Goal: Task Accomplishment & Management: Manage account settings

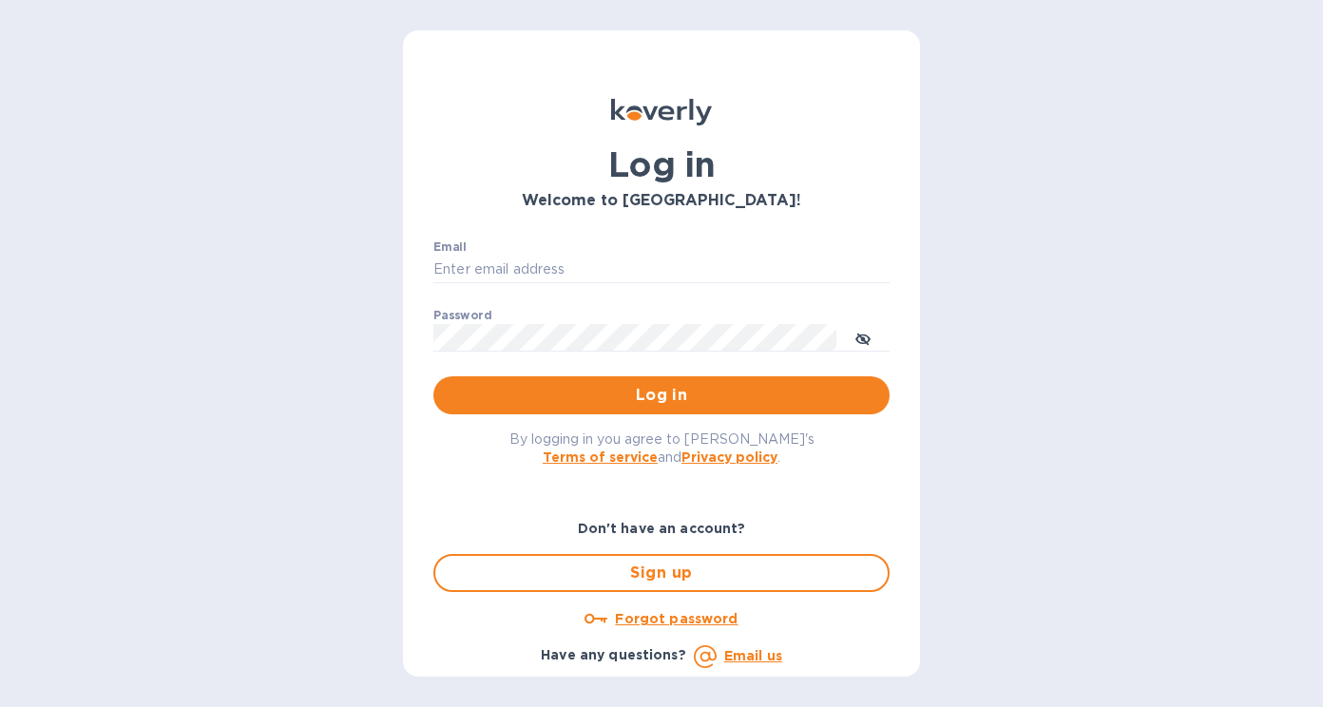
type input "[EMAIL_ADDRESS][DOMAIN_NAME]"
click at [592, 412] on button "Log in" at bounding box center [661, 395] width 456 height 38
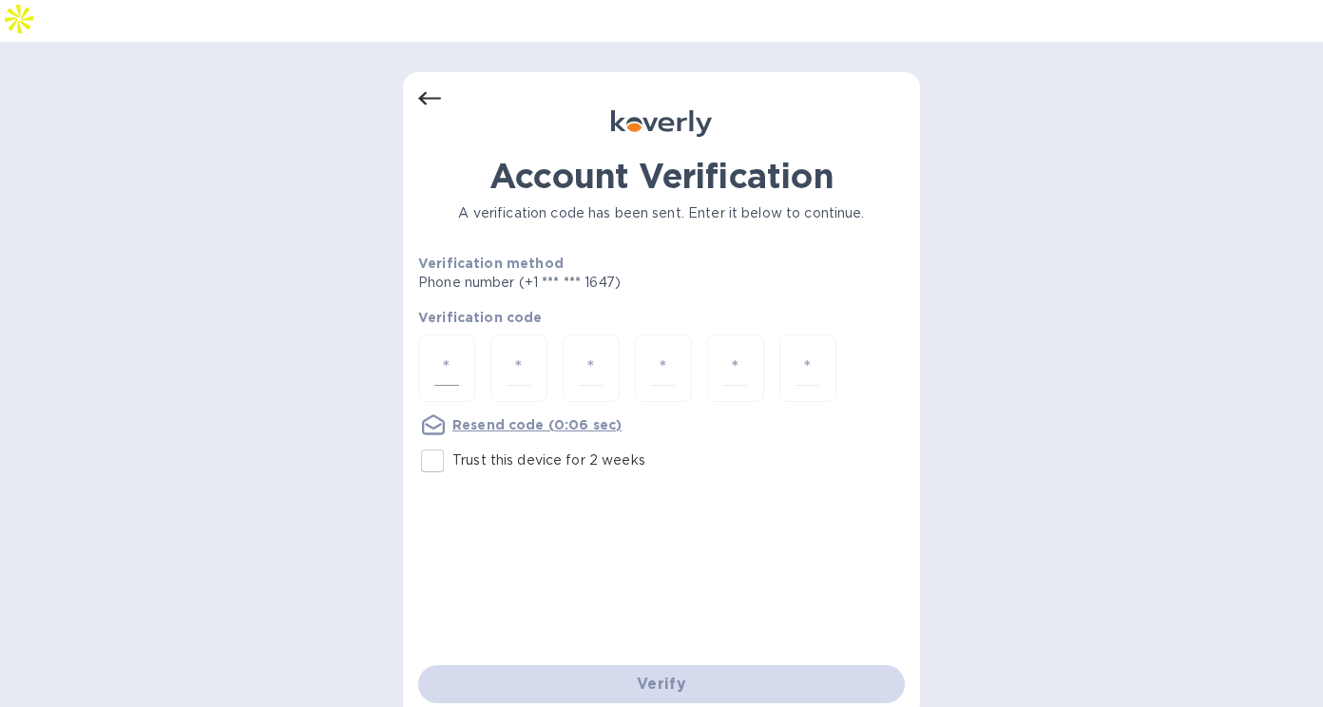
click at [459, 334] on div at bounding box center [446, 367] width 57 height 67
type input "8"
type input "2"
type input "3"
type input "1"
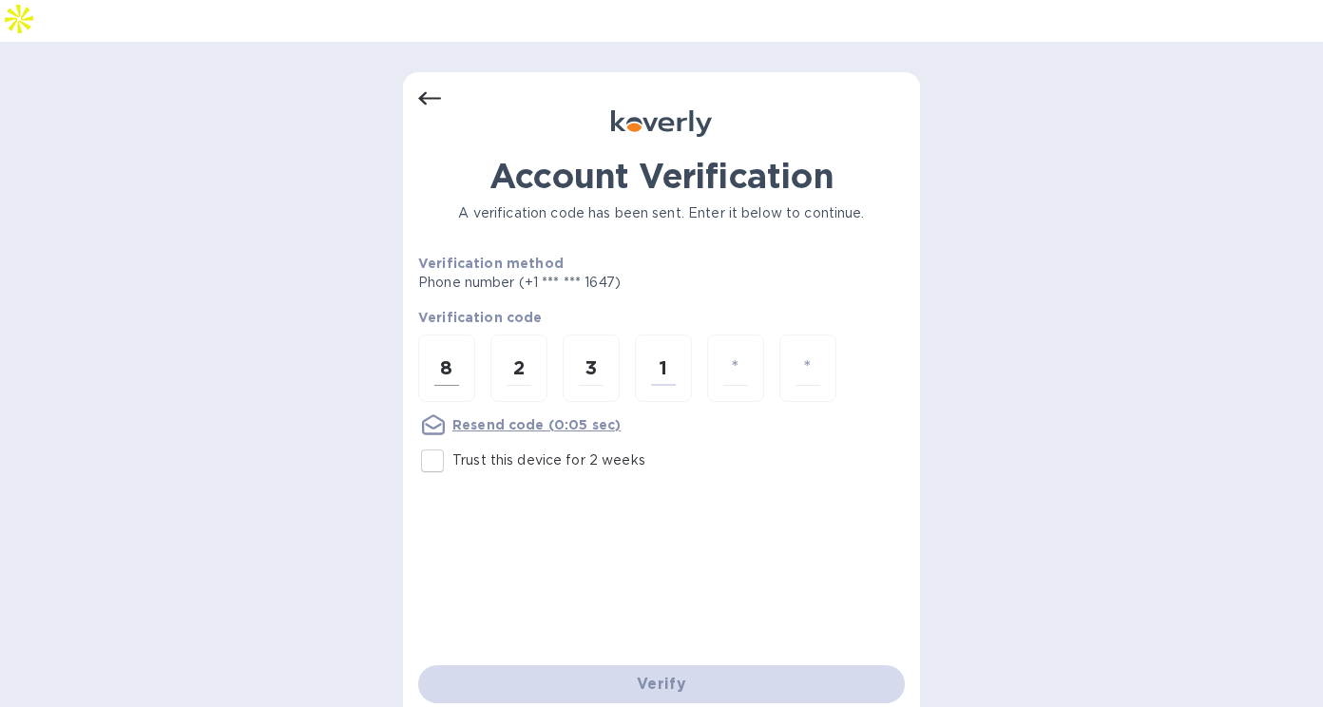
type input "5"
type input "6"
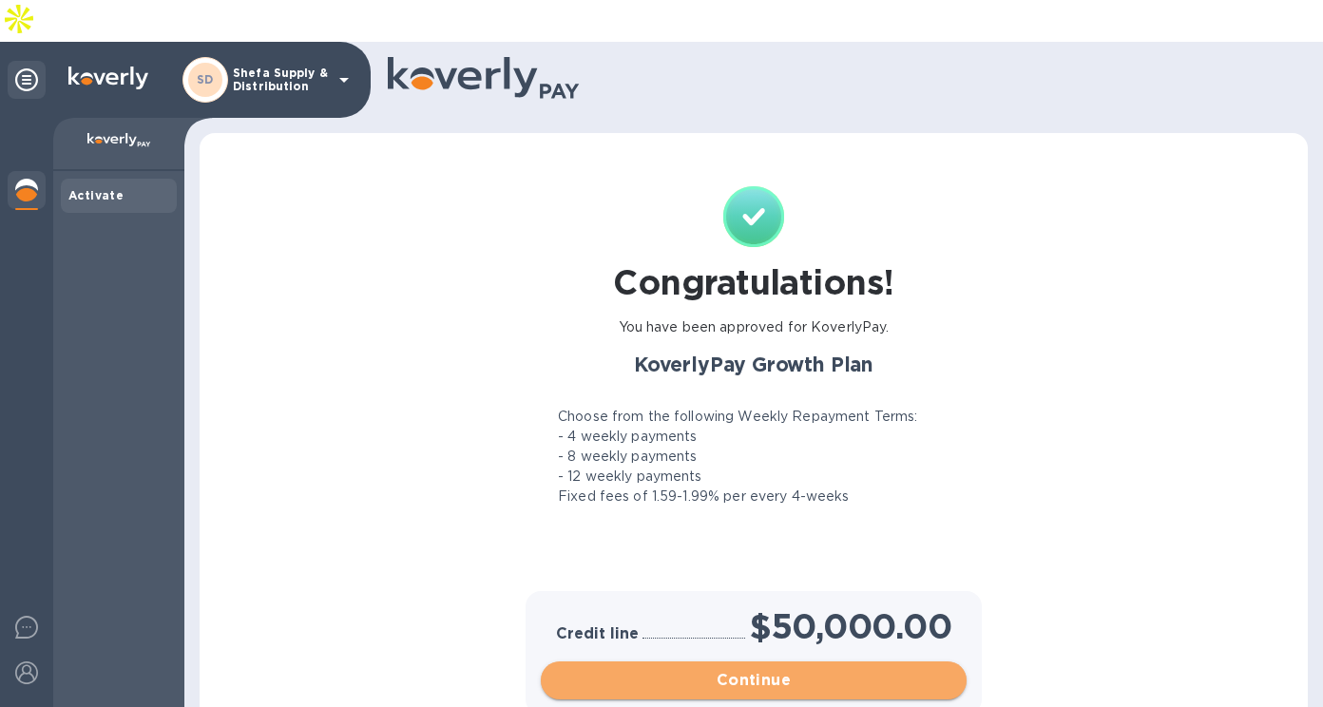
click at [733, 669] on span "Continue" at bounding box center [753, 680] width 395 height 23
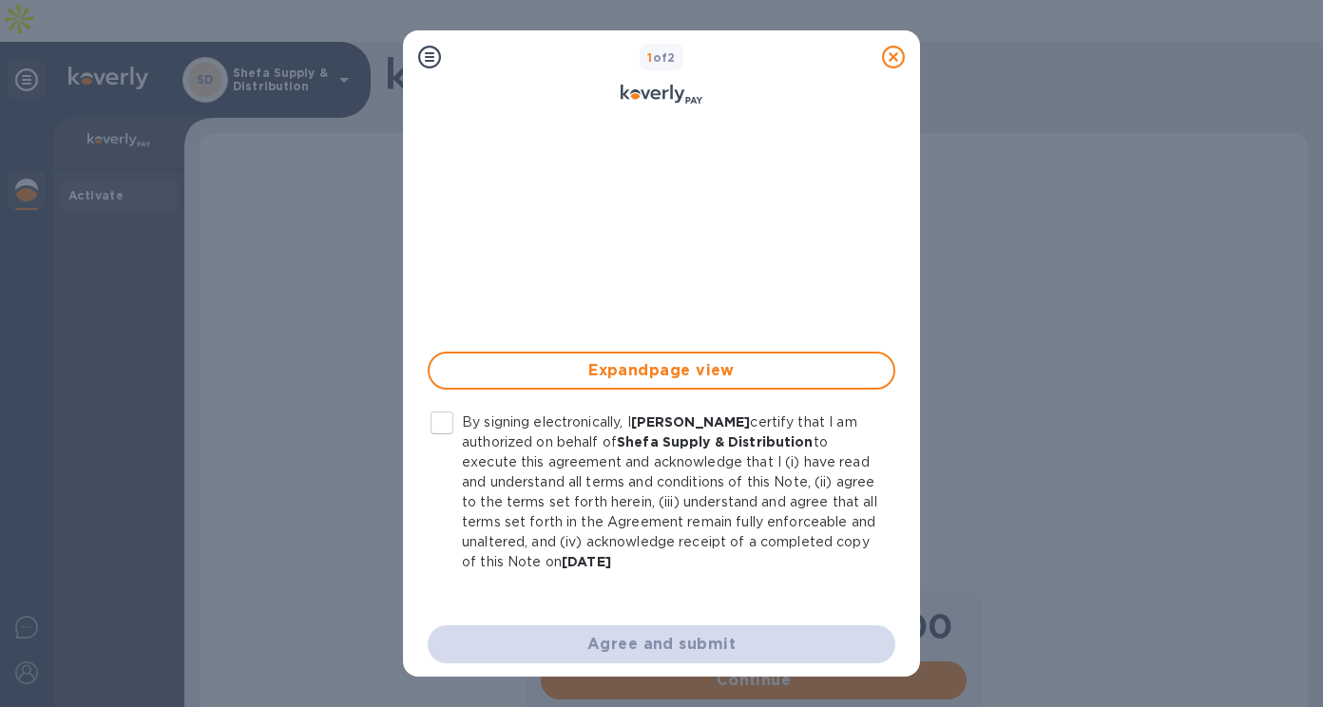
scroll to position [454, 0]
click at [446, 423] on input "By signing electronically, I [PERSON_NAME] certify that I am authorized on beha…" at bounding box center [442, 421] width 40 height 40
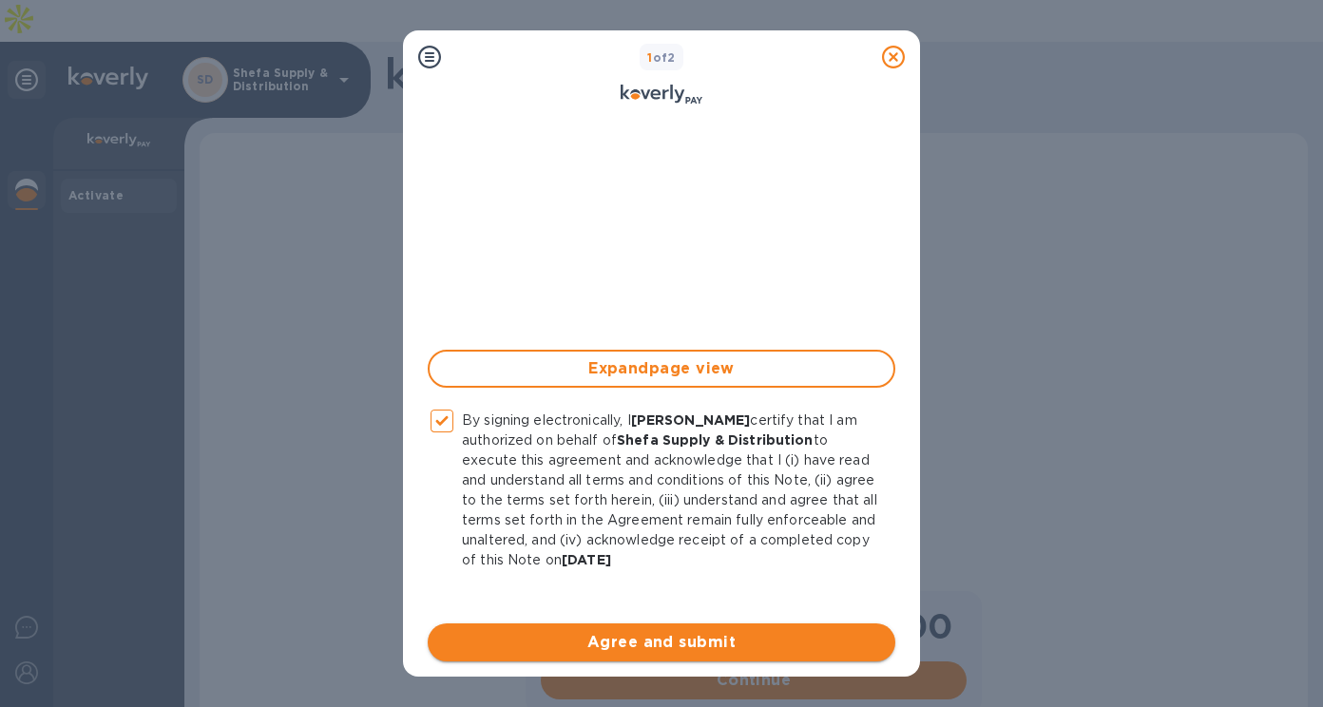
click at [626, 636] on span "Agree and submit" at bounding box center [661, 642] width 437 height 23
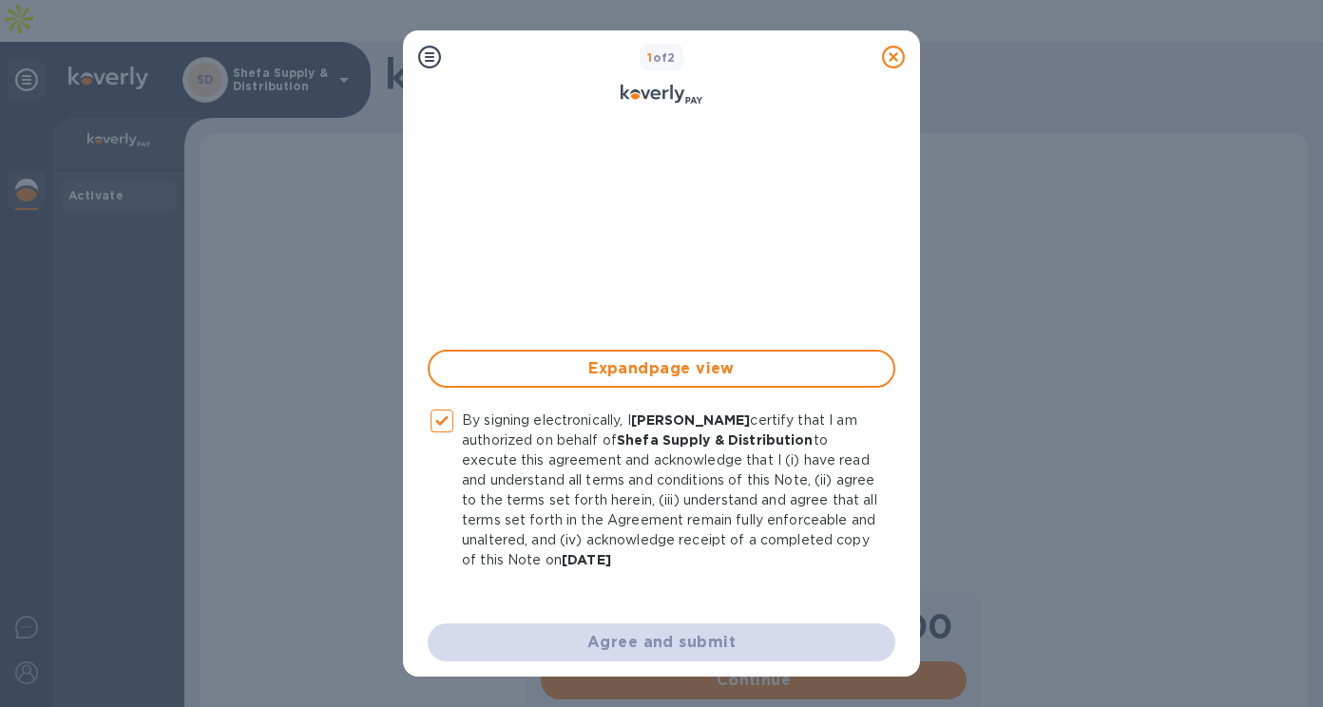
checkbox input "false"
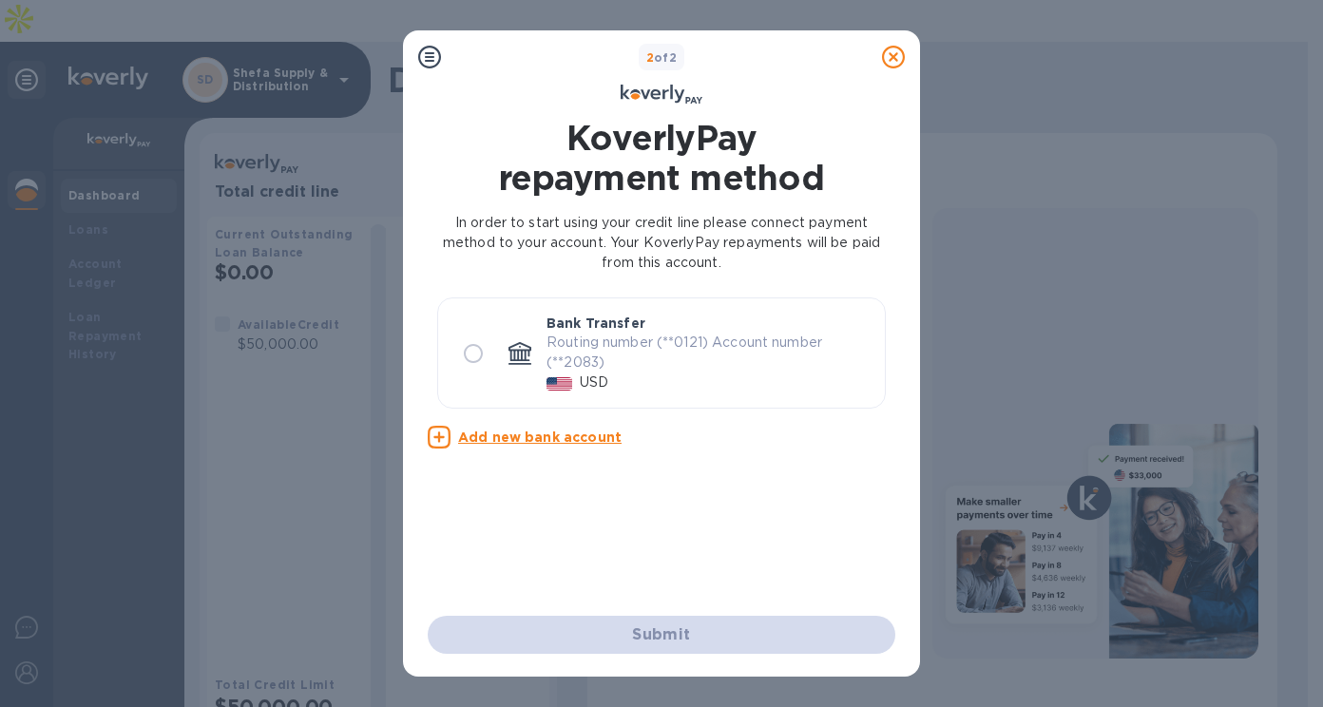
click at [898, 55] on icon at bounding box center [893, 57] width 23 height 23
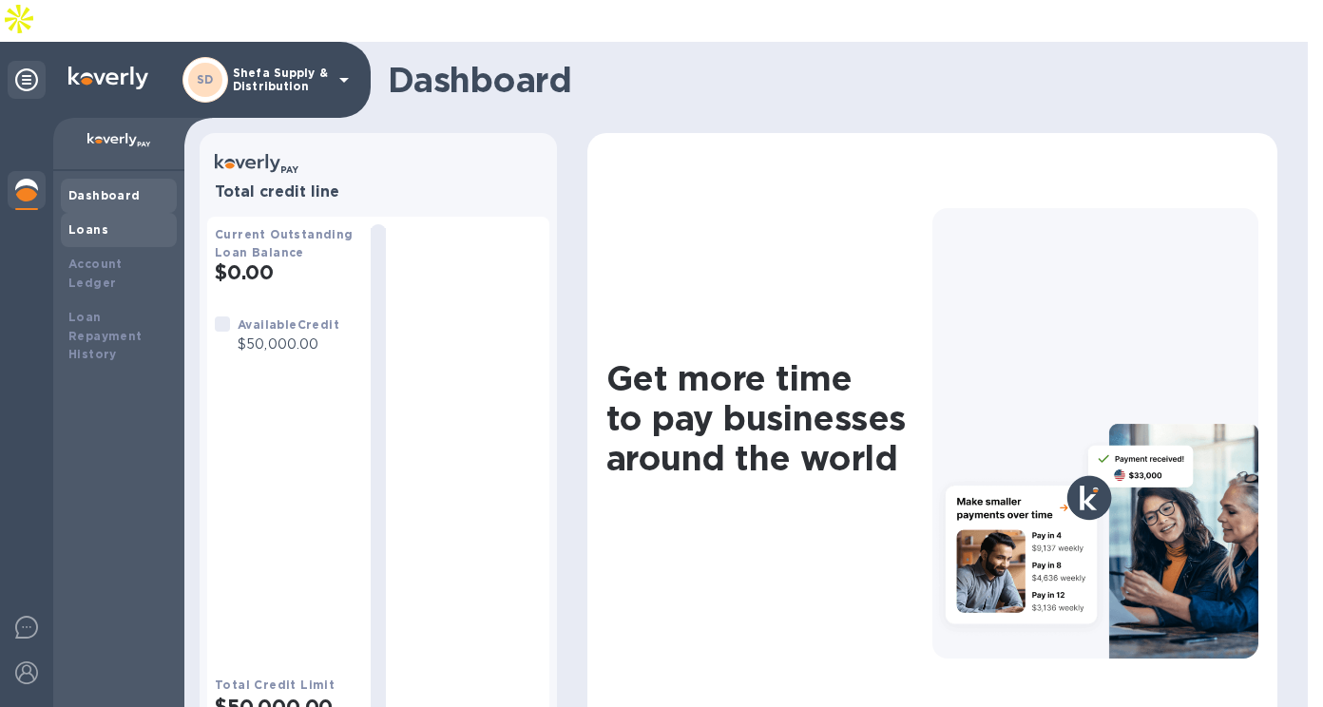
click at [96, 220] on div "Loans" at bounding box center [118, 229] width 101 height 19
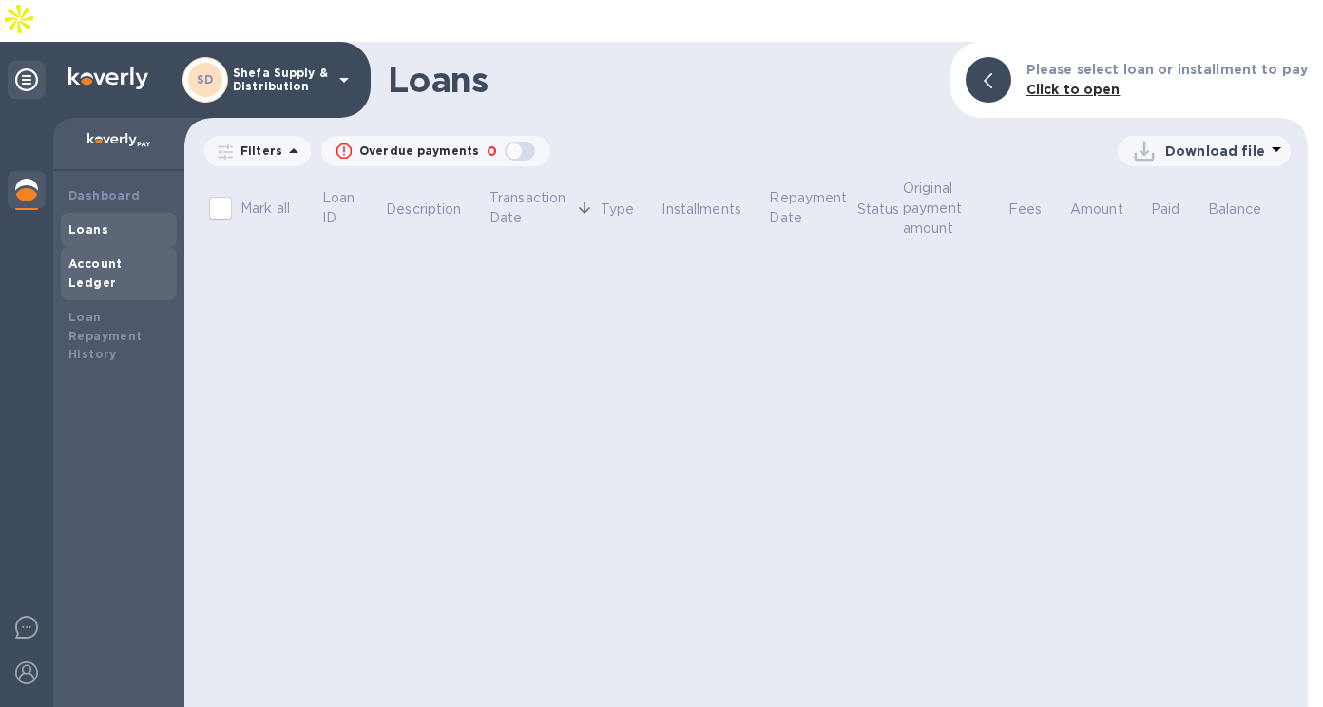
click at [123, 257] on b "Account Ledger" at bounding box center [95, 273] width 54 height 33
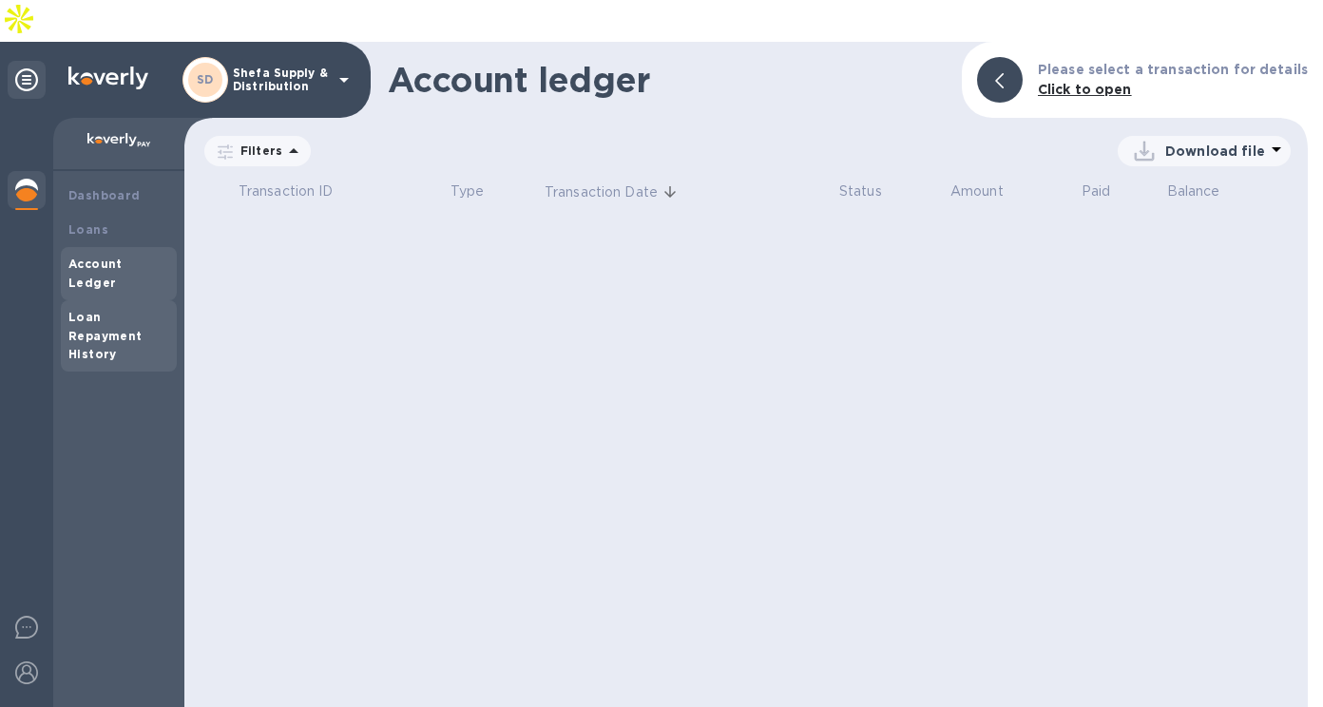
click at [74, 310] on b "Loan Repayment History" at bounding box center [105, 336] width 74 height 52
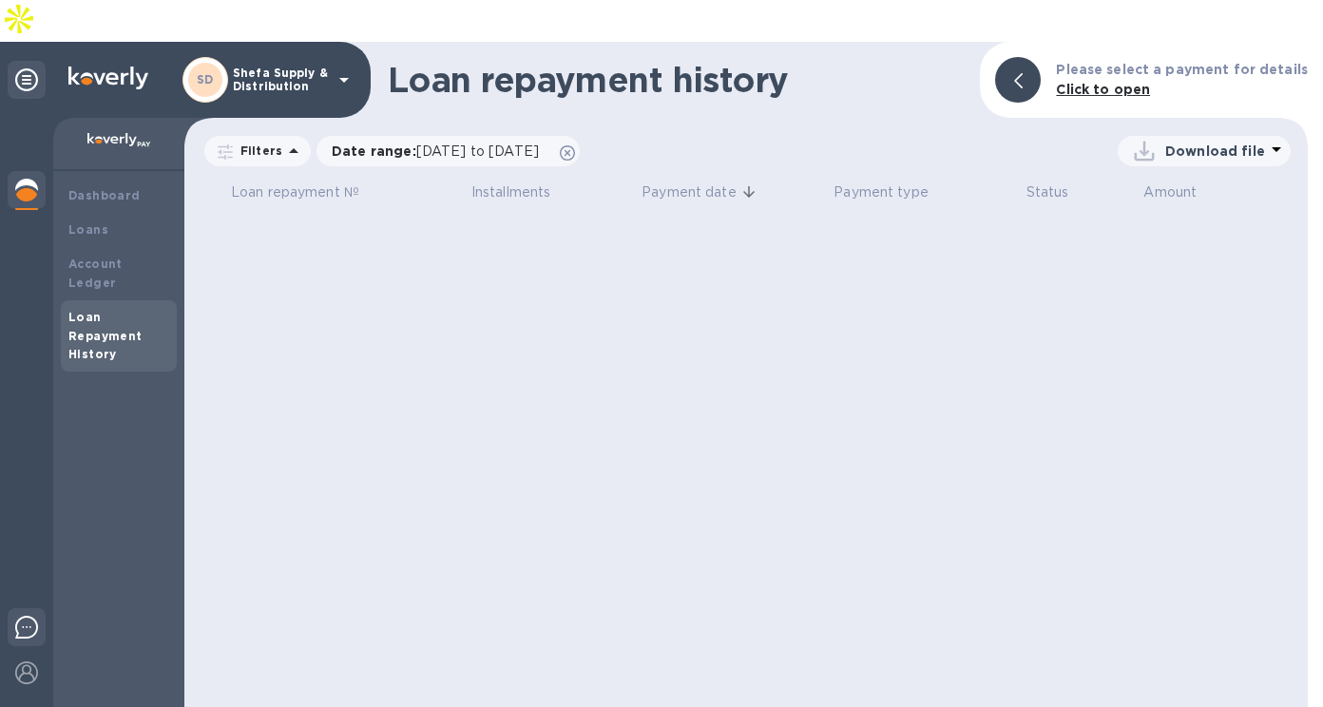
click at [19, 616] on img at bounding box center [26, 627] width 23 height 23
click at [33, 616] on img at bounding box center [26, 627] width 23 height 23
click at [27, 61] on div at bounding box center [27, 80] width 38 height 38
click at [30, 68] on icon at bounding box center [26, 79] width 23 height 23
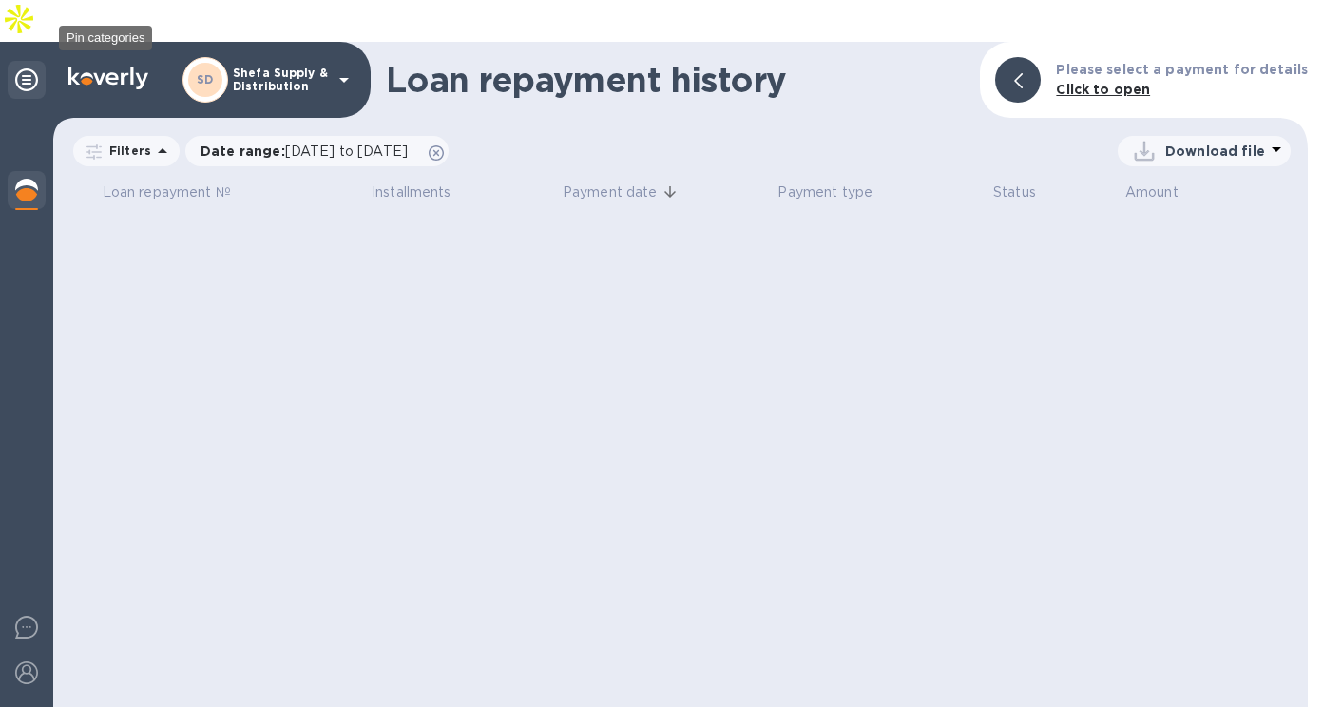
click at [30, 68] on icon at bounding box center [26, 79] width 23 height 23
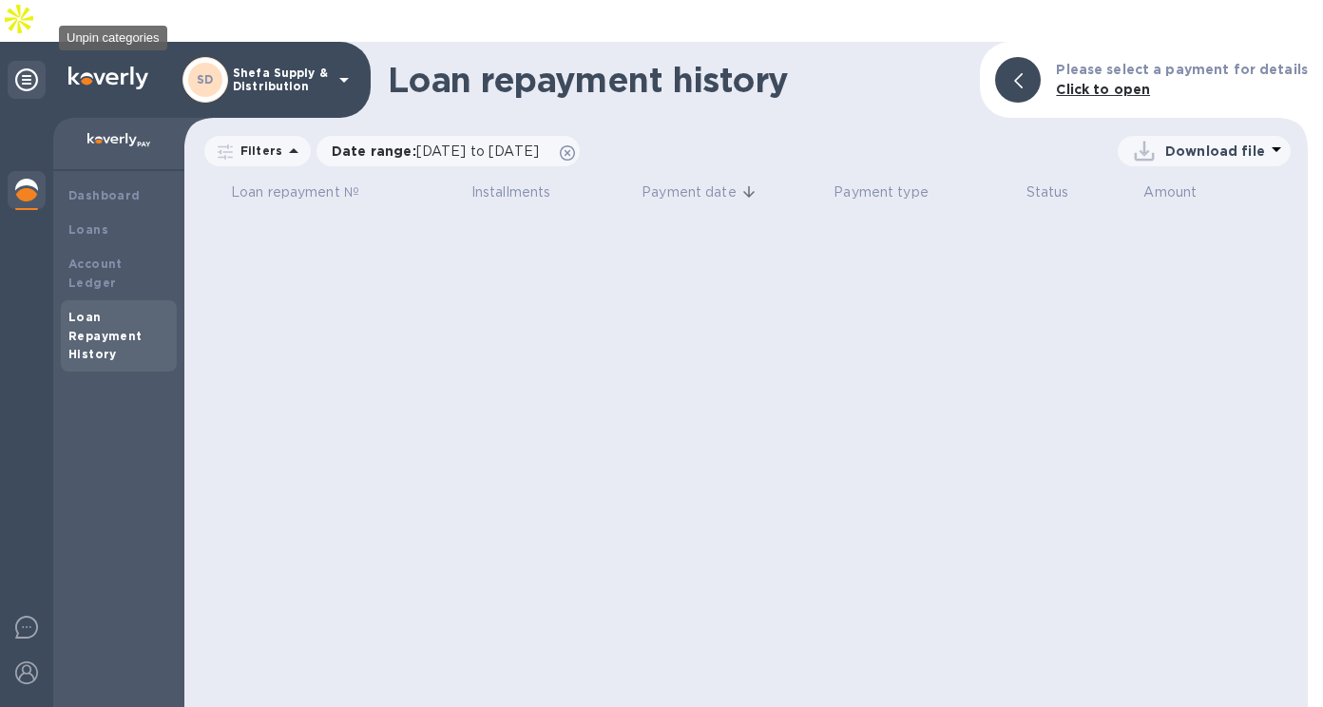
click at [30, 68] on icon at bounding box center [26, 79] width 23 height 23
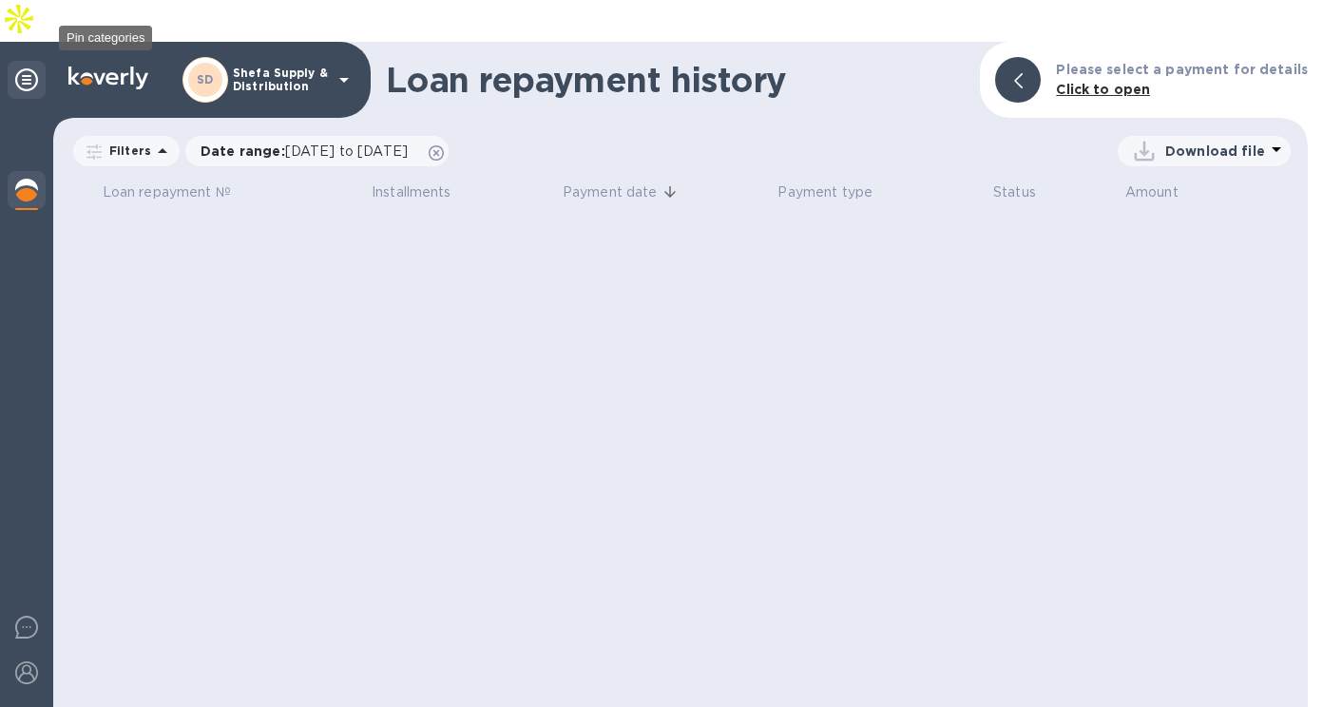
click at [30, 68] on icon at bounding box center [26, 79] width 23 height 23
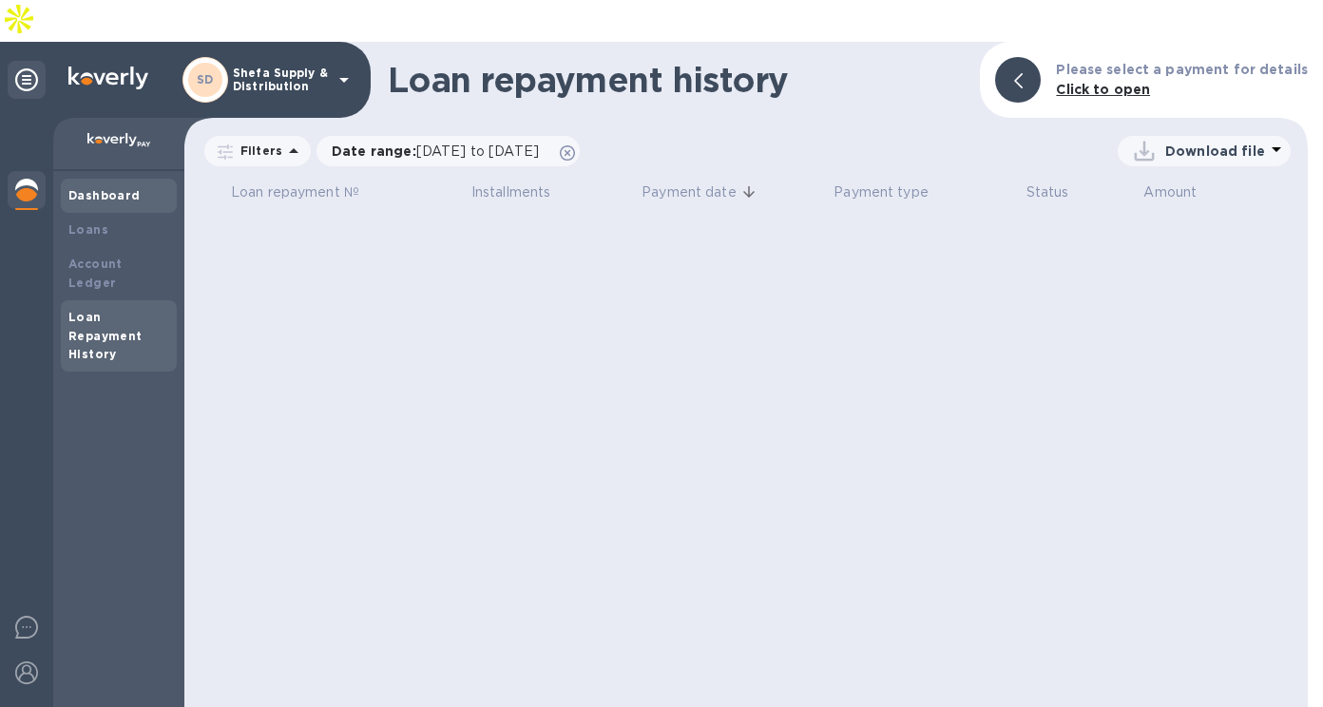
click at [101, 188] on b "Dashboard" at bounding box center [104, 195] width 72 height 14
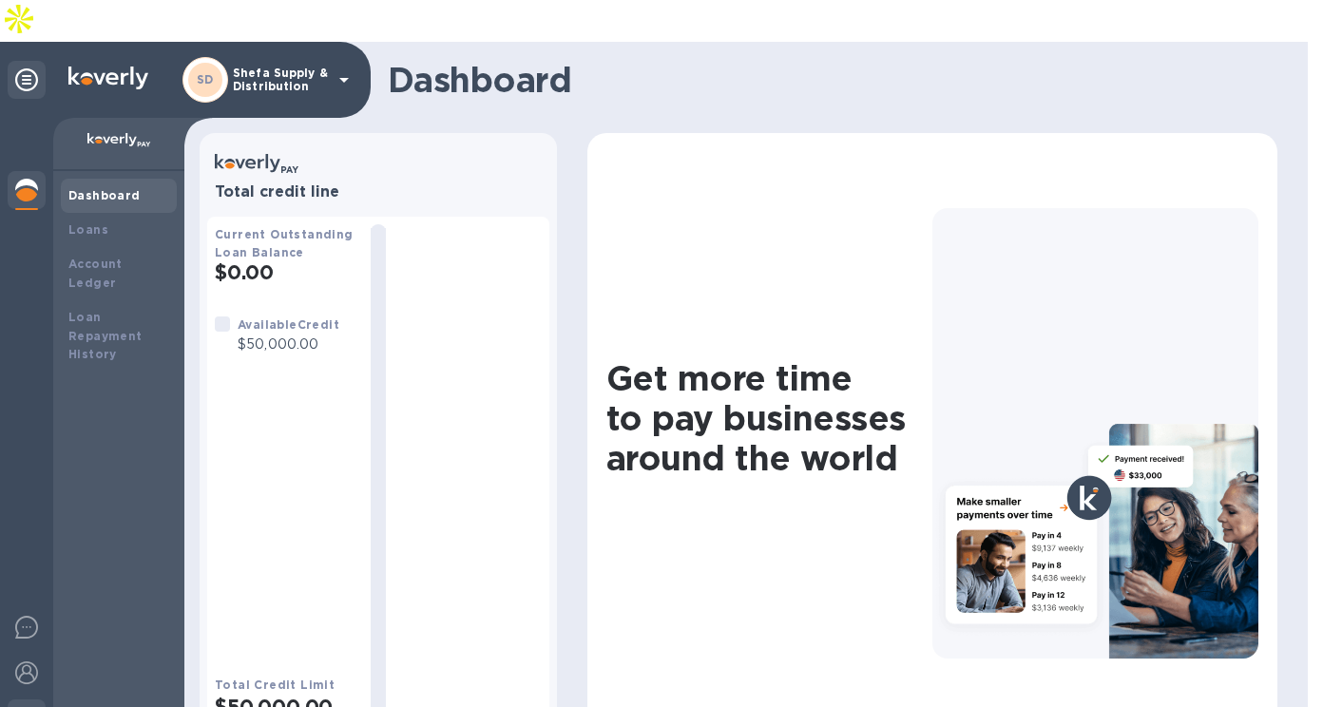
click at [22, 706] on img at bounding box center [26, 718] width 23 height 23
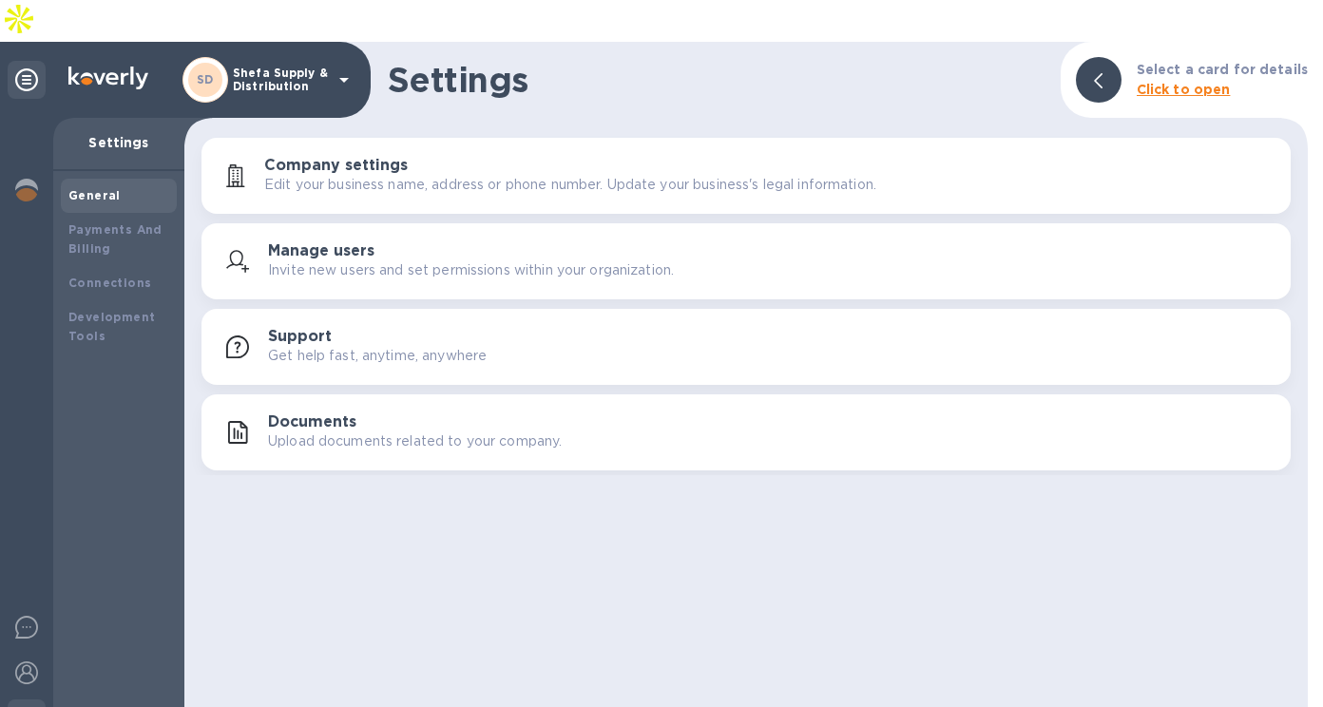
click at [1192, 82] on b "Click to open" at bounding box center [1183, 89] width 94 height 15
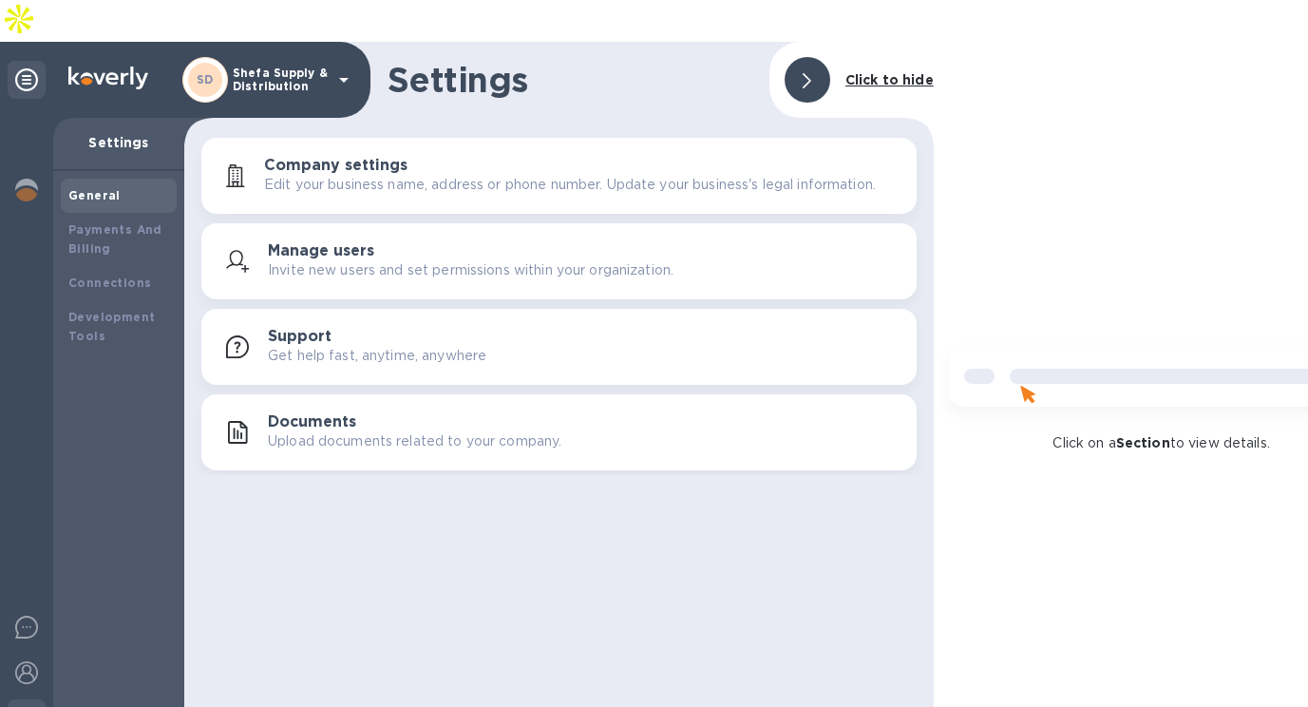
click at [331, 57] on div "SD Shefa Supply & Distribution" at bounding box center [268, 80] width 173 height 46
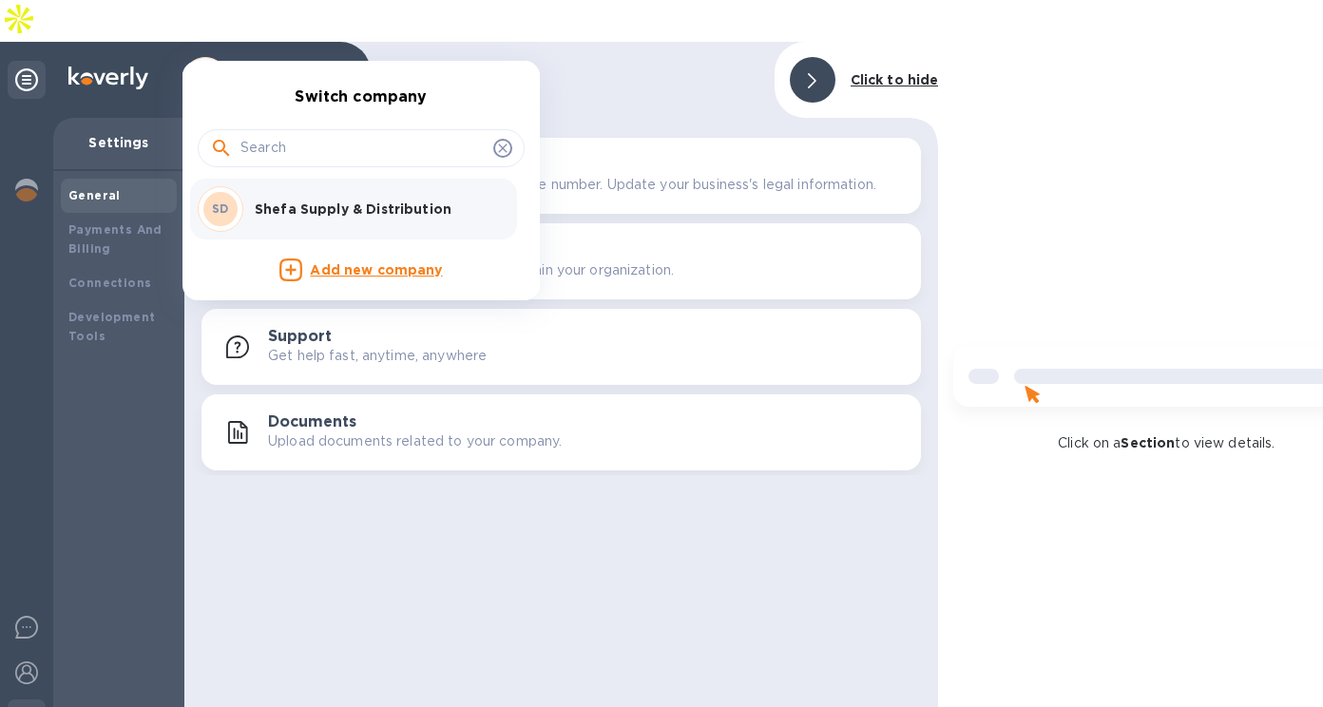
click at [103, 226] on div at bounding box center [661, 353] width 1323 height 707
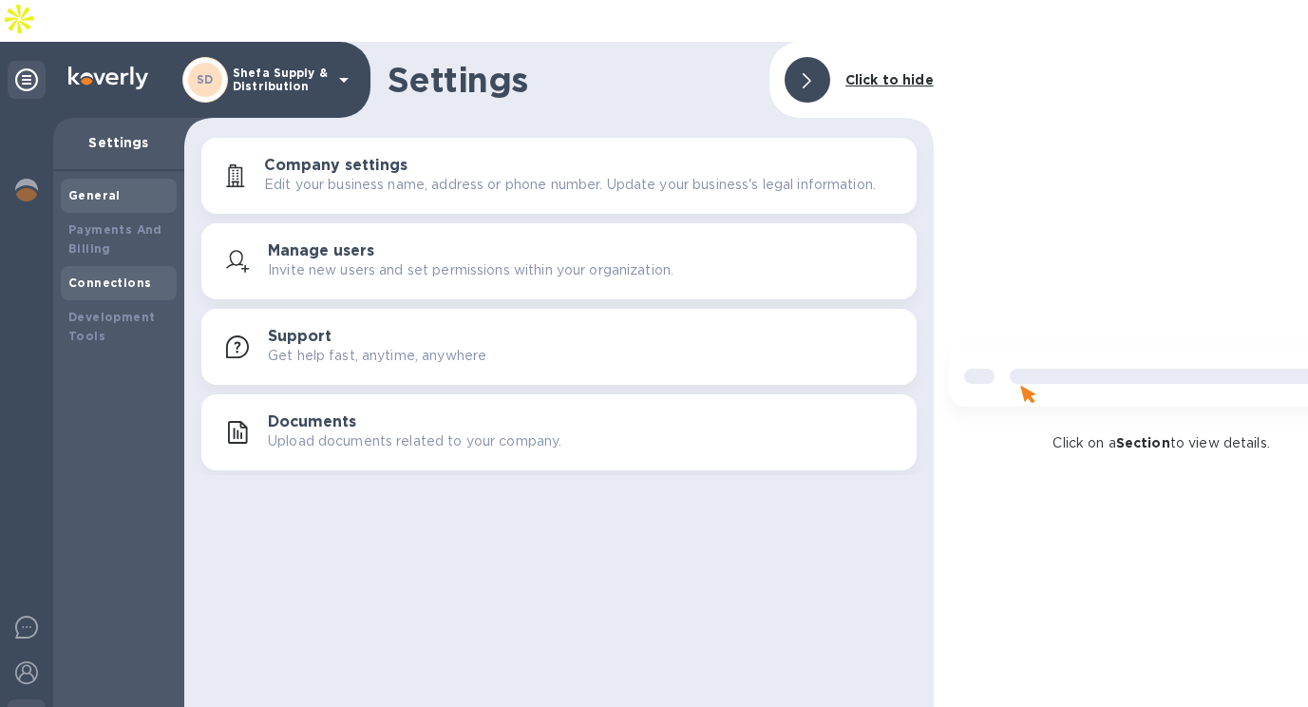
click at [101, 276] on b "Connections" at bounding box center [109, 283] width 83 height 14
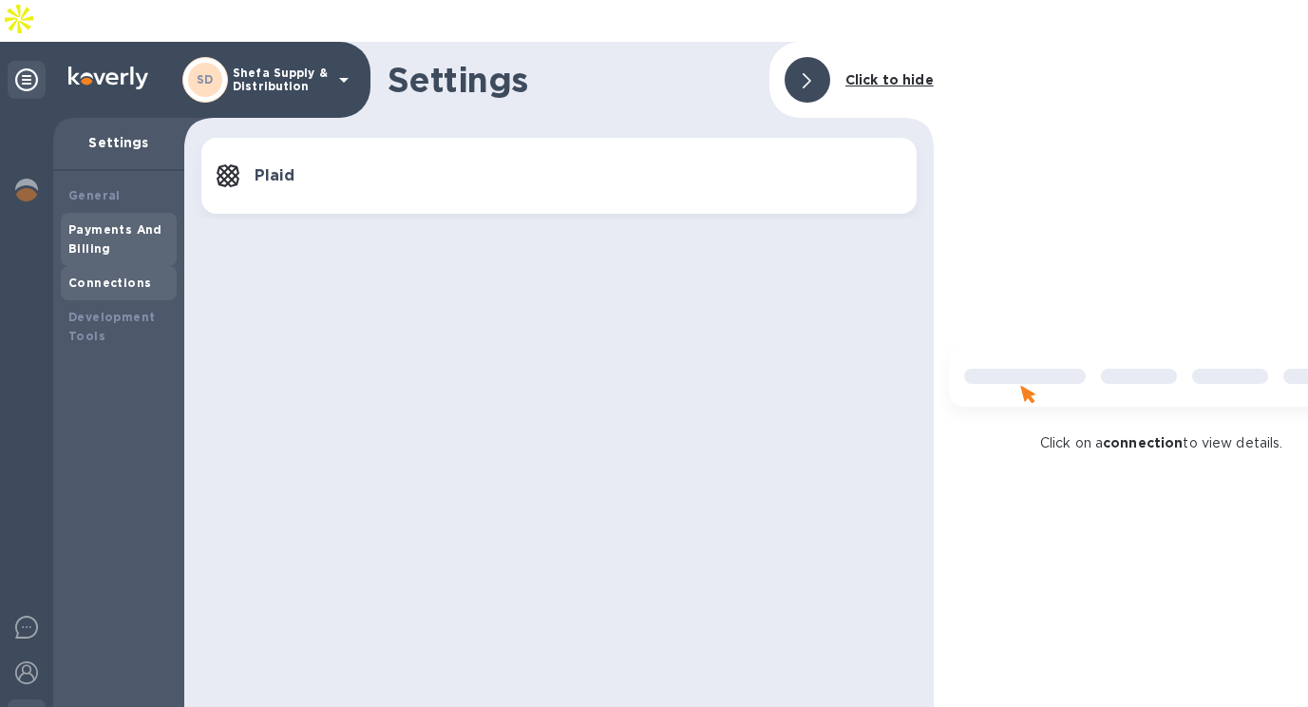
click at [100, 222] on b "Payments And Billing" at bounding box center [115, 238] width 94 height 33
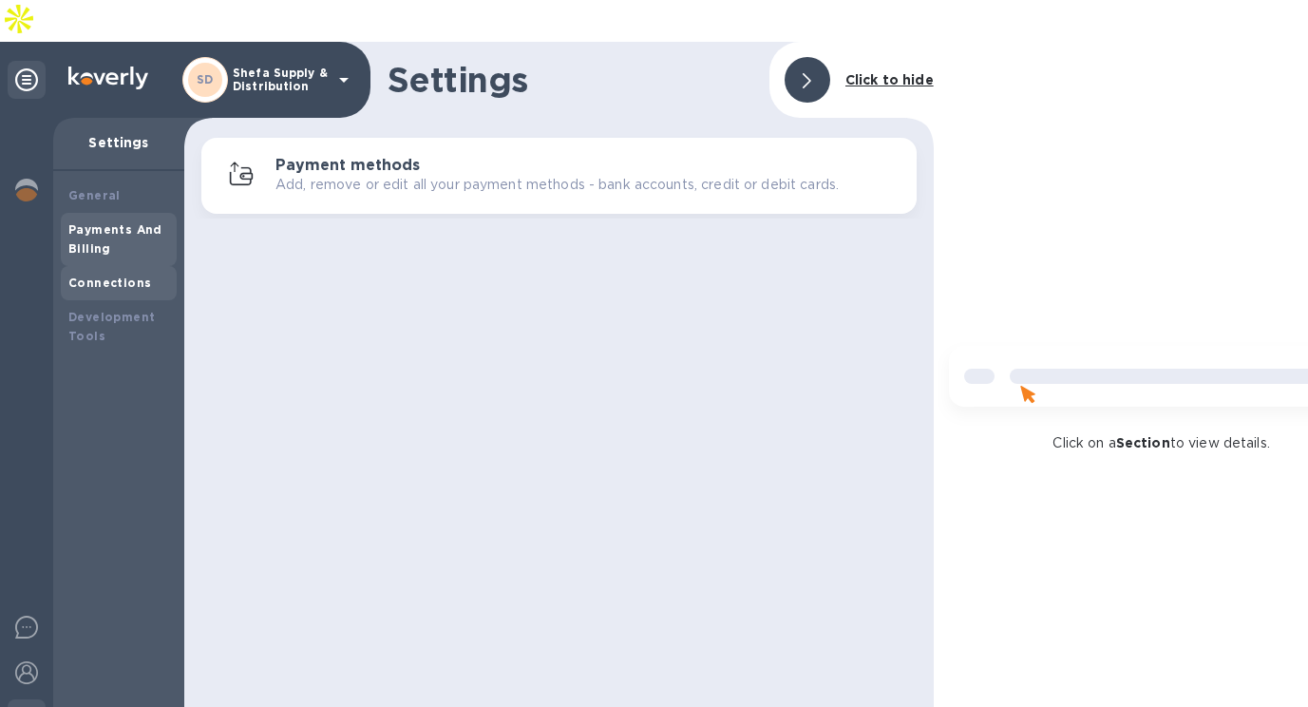
click at [111, 266] on div "Connections" at bounding box center [119, 283] width 116 height 34
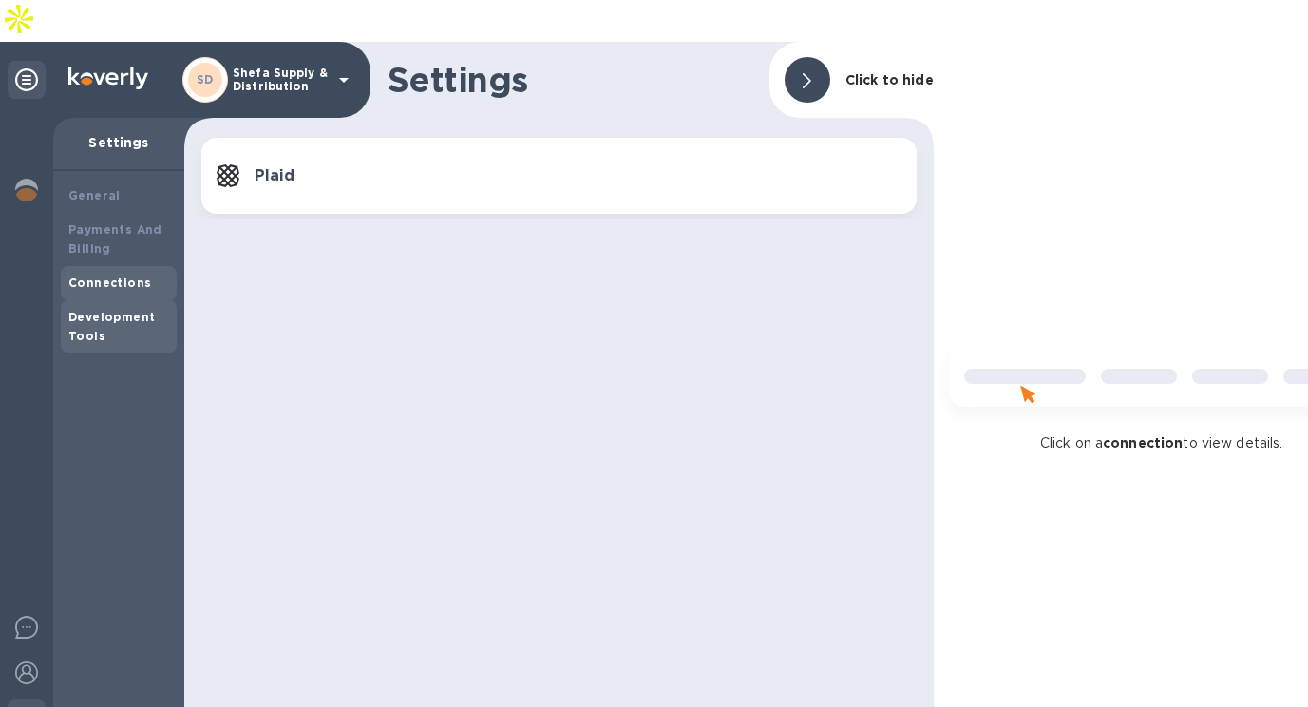
click at [104, 310] on b "Development Tools" at bounding box center [111, 326] width 86 height 33
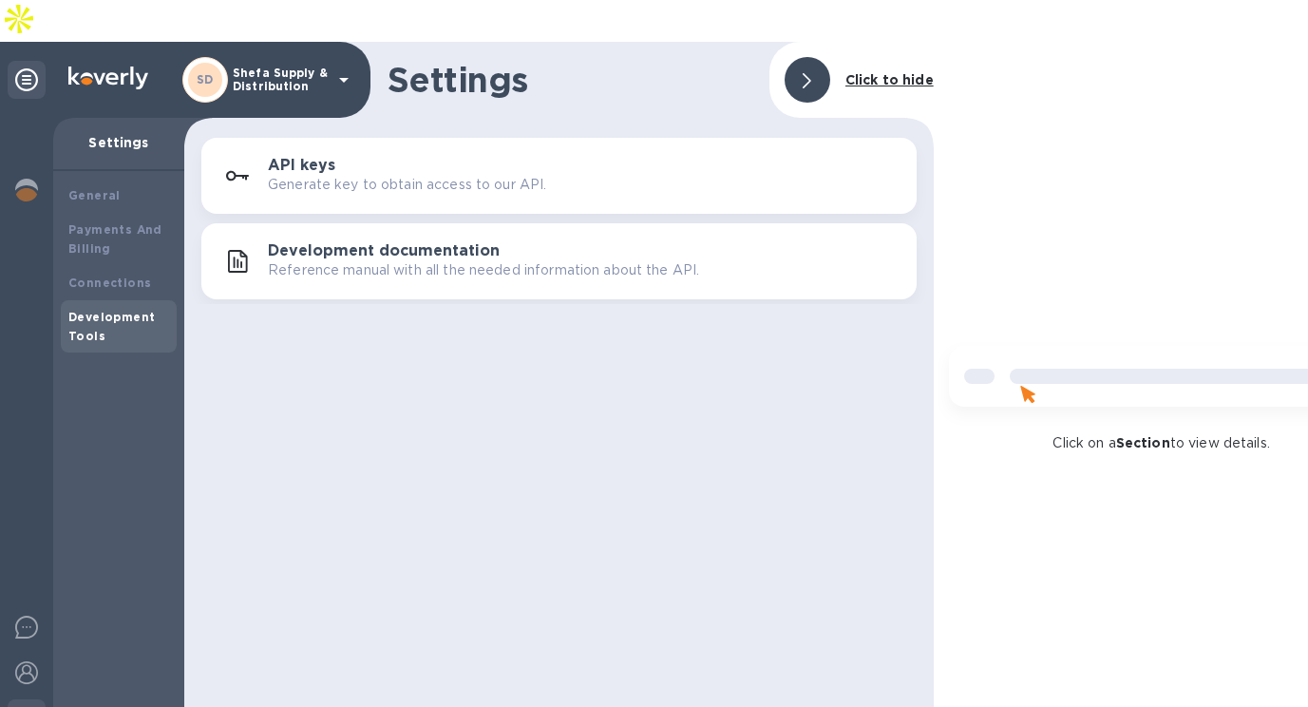
click at [32, 706] on img at bounding box center [26, 718] width 23 height 23
click at [23, 654] on div at bounding box center [27, 675] width 38 height 42
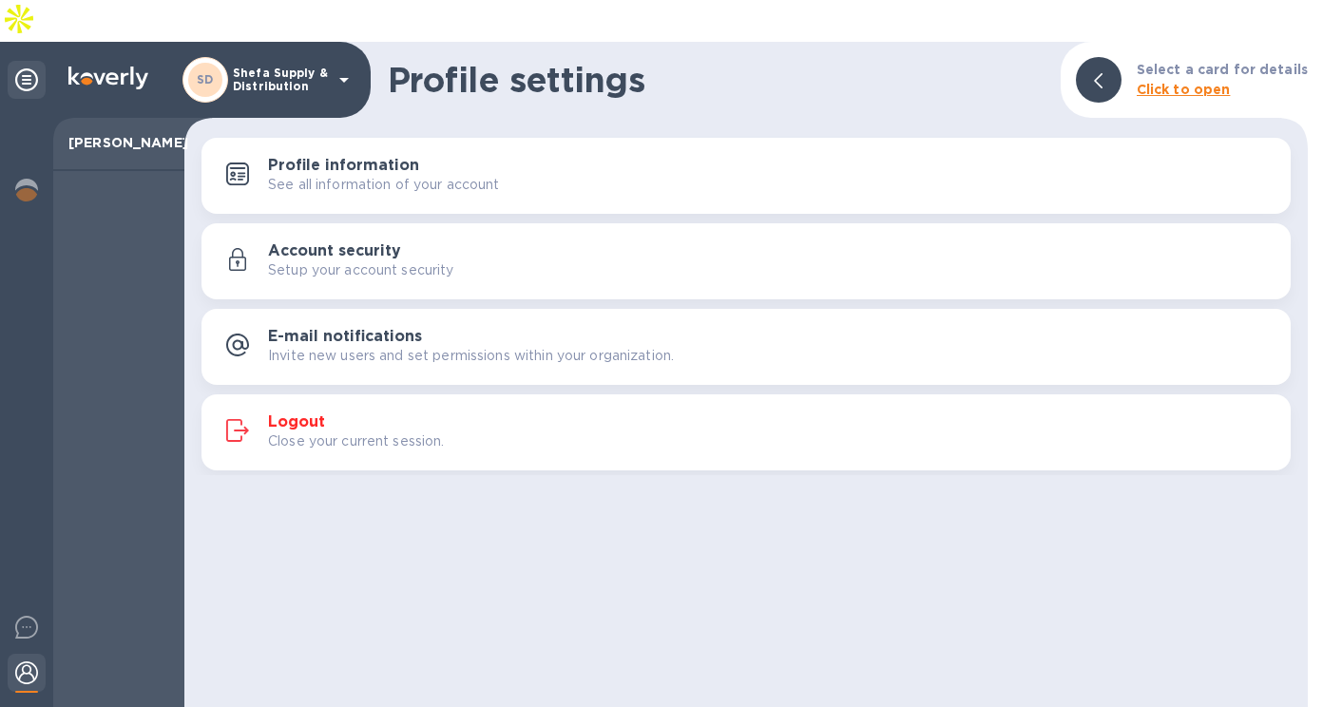
click at [321, 431] on p "Close your current session." at bounding box center [356, 441] width 177 height 20
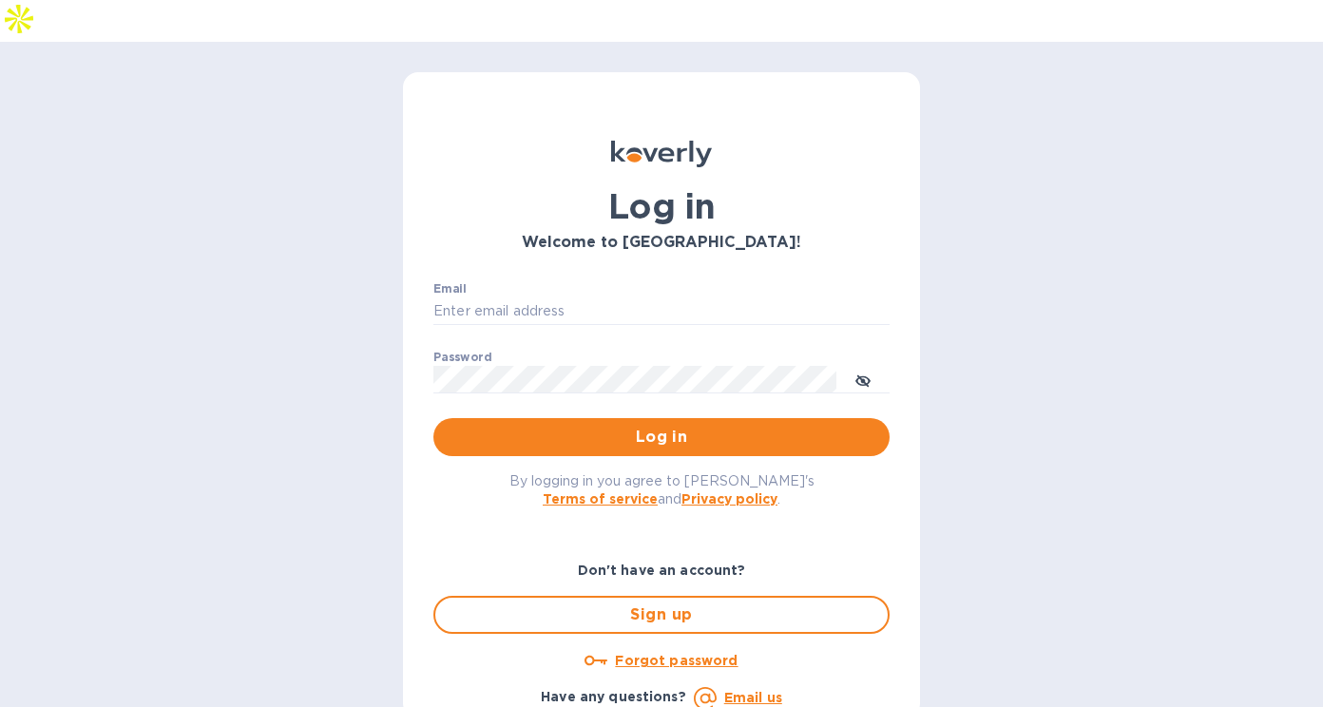
type input "[EMAIL_ADDRESS][DOMAIN_NAME]"
